Goal: Task Accomplishment & Management: Manage account settings

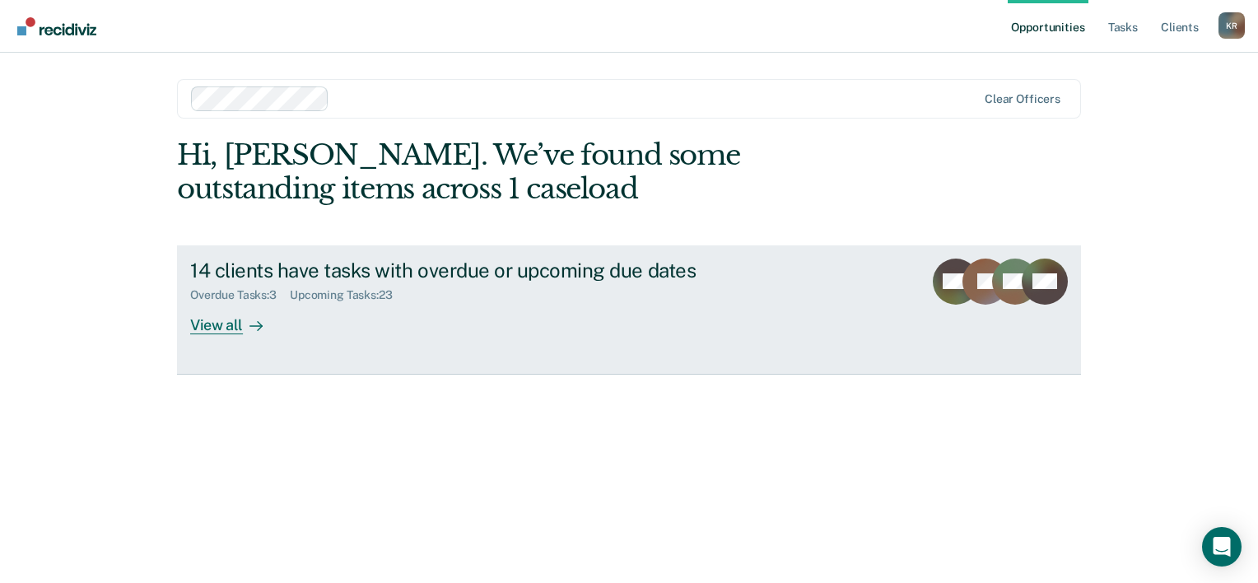
click at [227, 323] on div "View all" at bounding box center [236, 318] width 92 height 32
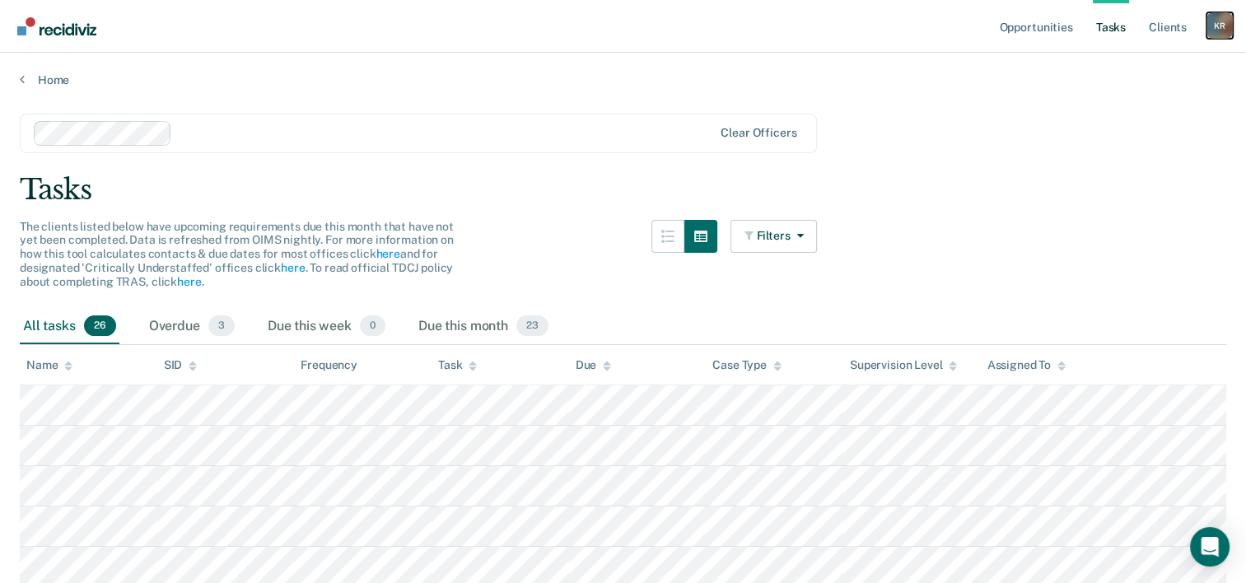
click at [1228, 33] on div "K R" at bounding box center [1220, 25] width 26 height 26
click at [1110, 109] on link "Log Out" at bounding box center [1153, 108] width 133 height 14
